Goal: Information Seeking & Learning: Find specific page/section

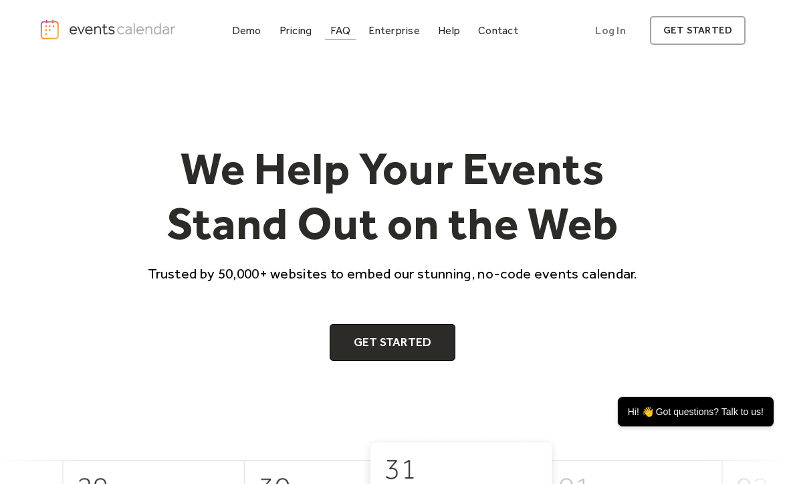
click at [342, 29] on div "FAQ" at bounding box center [340, 30] width 21 height 7
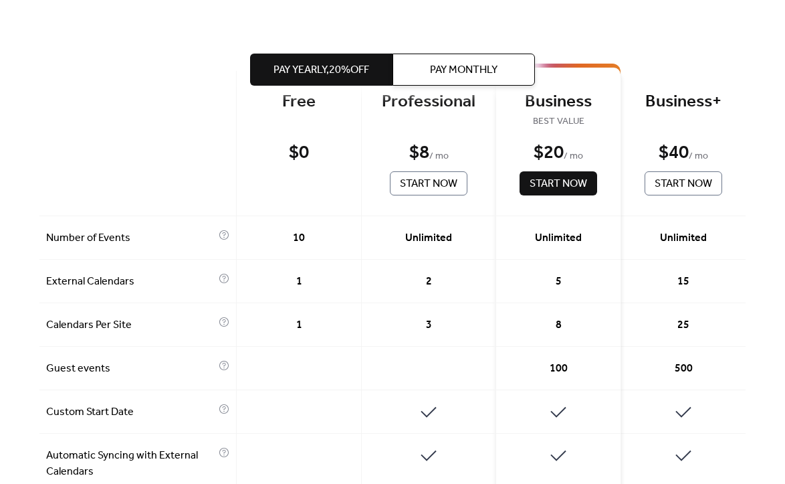
scroll to position [320, 0]
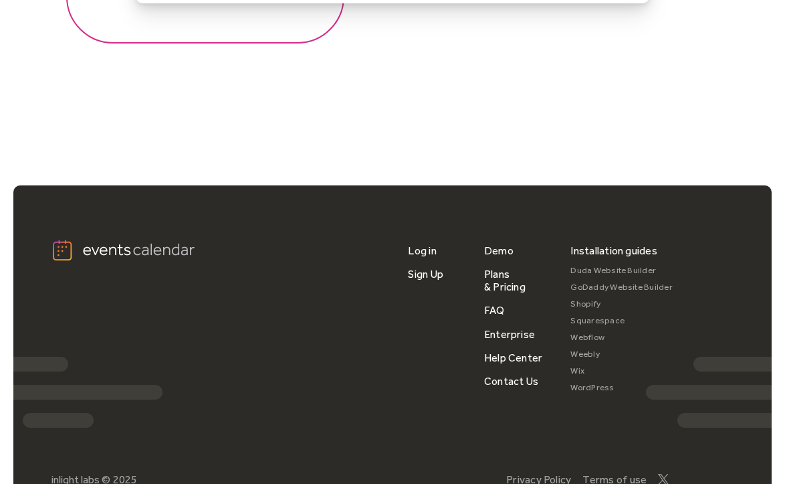
scroll to position [1810, 0]
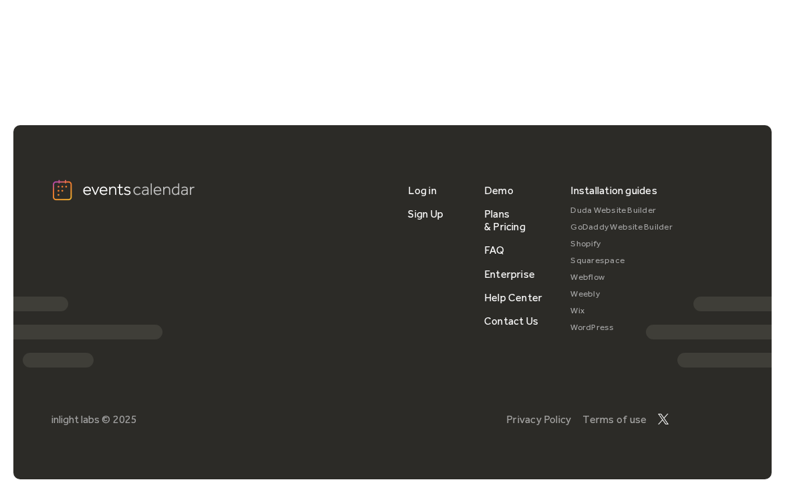
click at [659, 420] on img at bounding box center [663, 418] width 11 height 11
